Goal: Transaction & Acquisition: Book appointment/travel/reservation

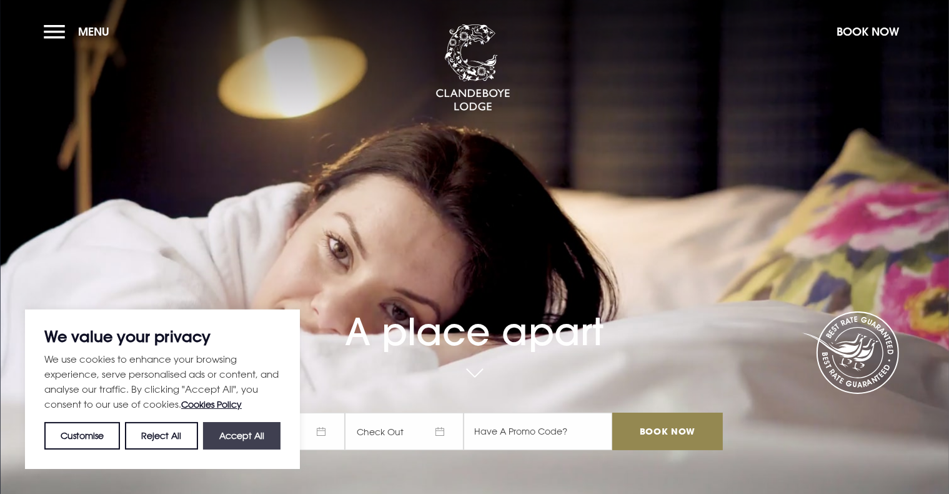
click at [232, 432] on button "Accept All" at bounding box center [241, 435] width 77 height 27
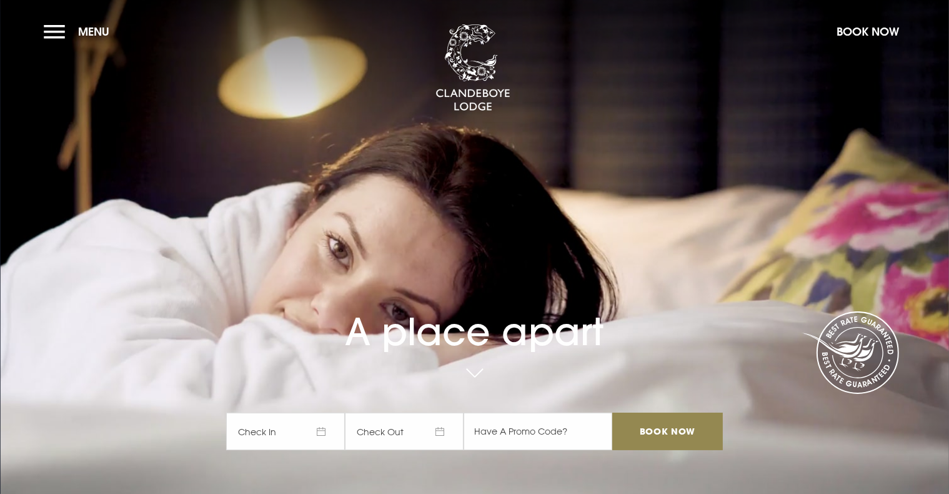
checkbox input "true"
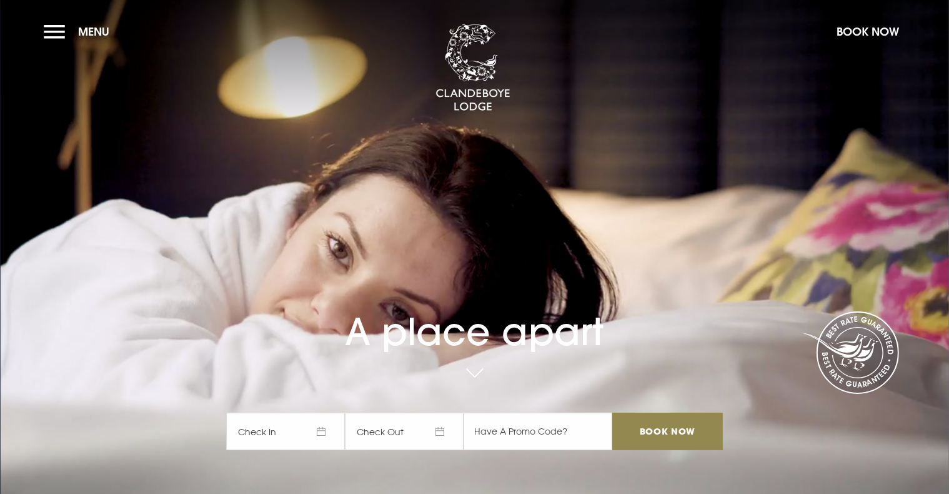
click at [309, 427] on span "Check In" at bounding box center [285, 430] width 119 height 37
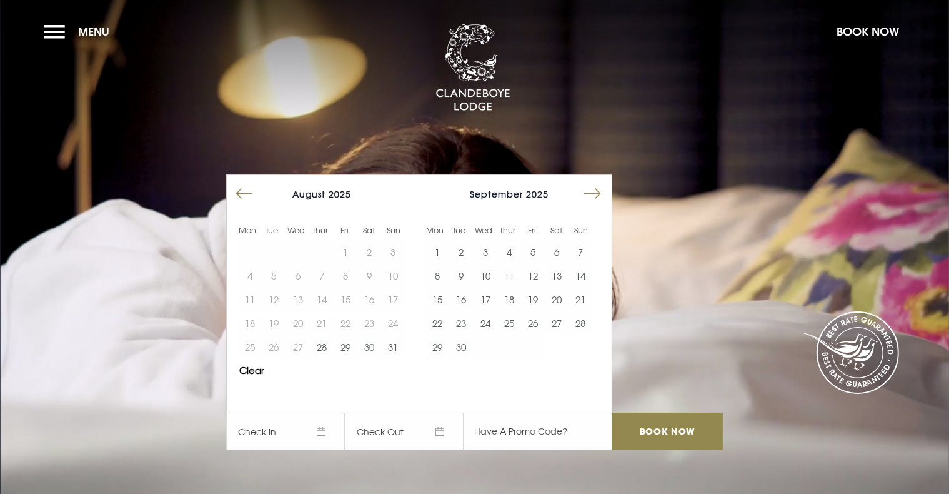
click at [594, 194] on button "Move forward to switch to the next month." at bounding box center [592, 194] width 24 height 24
click at [443, 347] on button "27" at bounding box center [437, 347] width 24 height 24
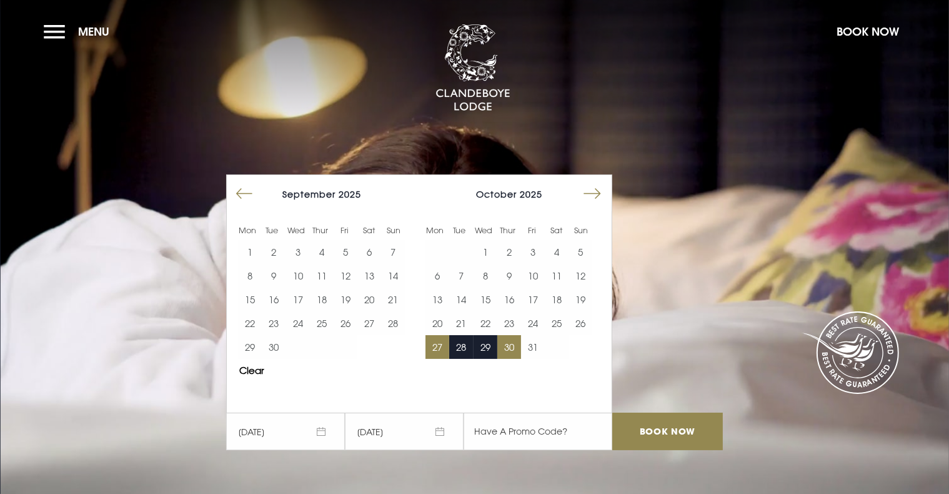
click at [519, 345] on button "30" at bounding box center [509, 347] width 24 height 24
click at [670, 422] on input "Book Now" at bounding box center [667, 430] width 110 height 37
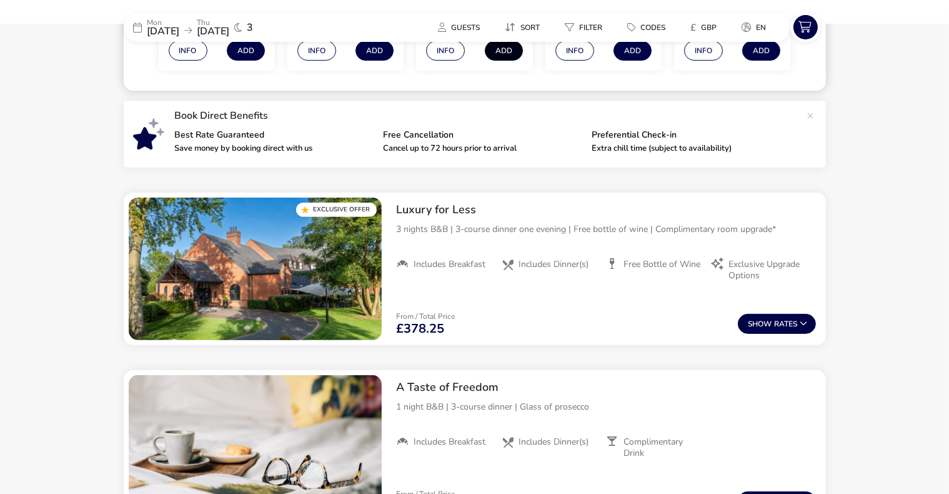
scroll to position [380, 0]
click at [318, 286] on img "1 / 1" at bounding box center [255, 269] width 253 height 142
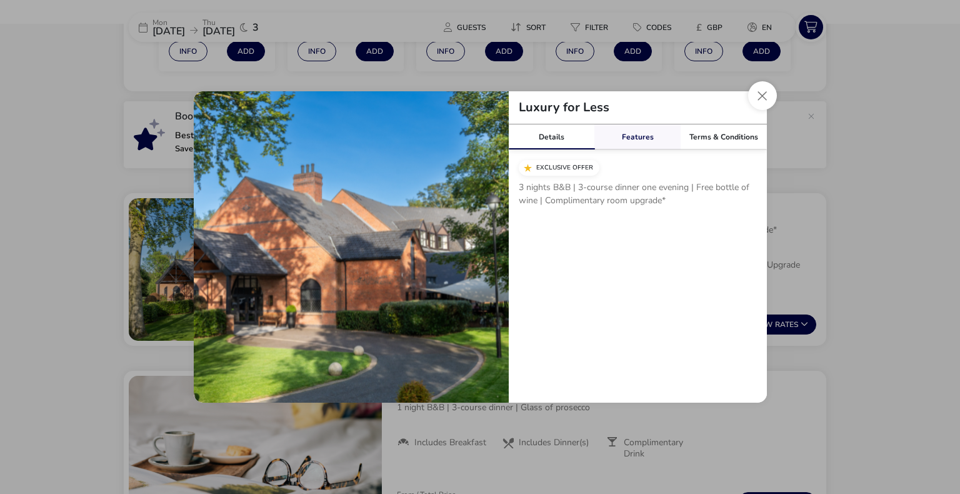
click at [645, 137] on link "Features" at bounding box center [637, 136] width 86 height 25
click at [762, 96] on button "Close modal" at bounding box center [762, 95] width 29 height 29
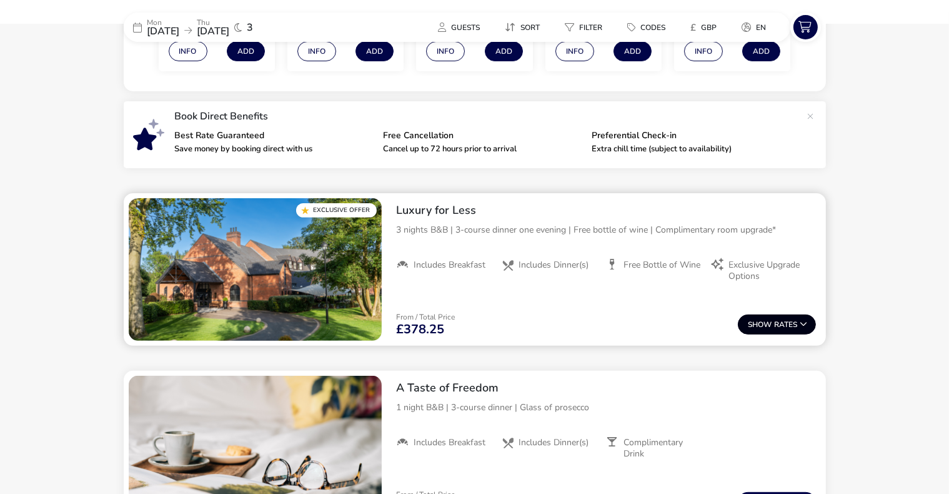
click at [778, 317] on button "Show Rates" at bounding box center [777, 324] width 78 height 20
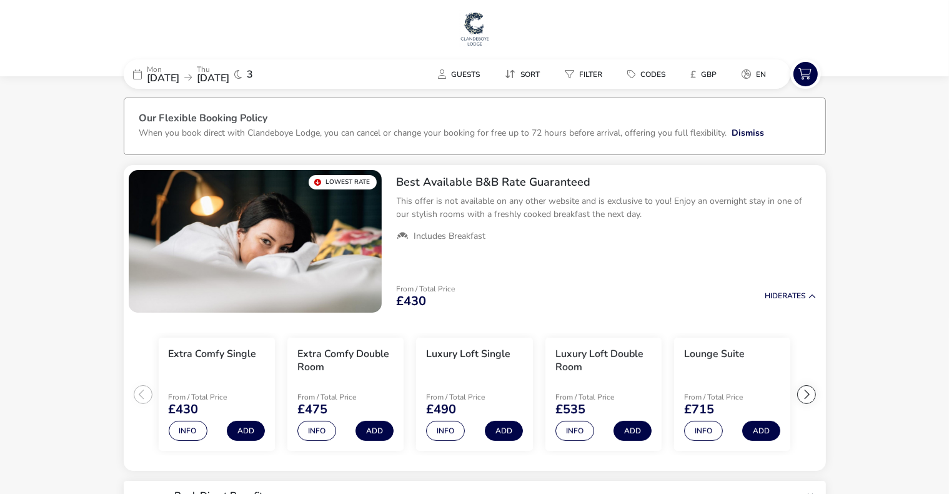
scroll to position [0, 0]
